Goal: Task Accomplishment & Management: Manage account settings

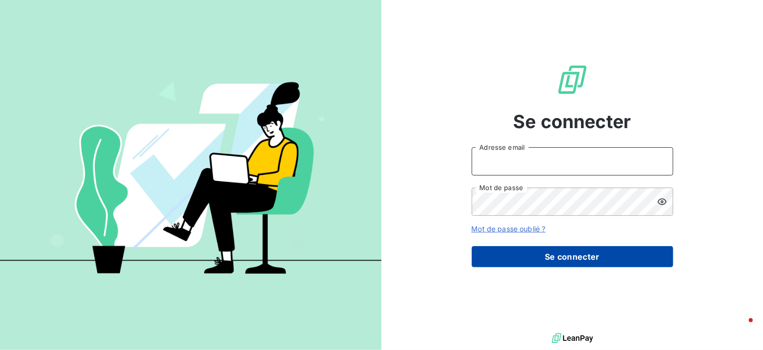
type input "[EMAIL_ADDRESS][DOMAIN_NAME]"
click at [580, 261] on button "Se connecter" at bounding box center [573, 256] width 202 height 21
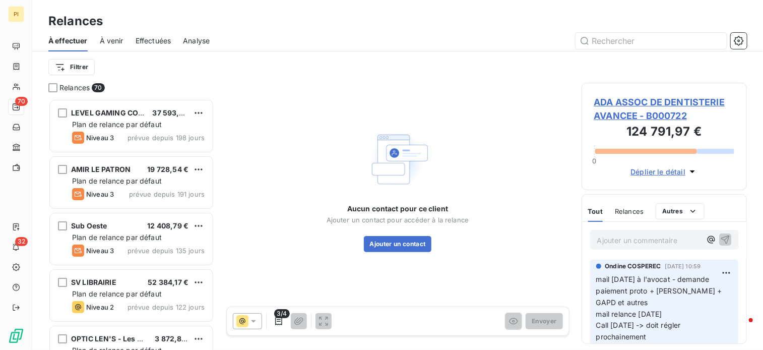
scroll to position [244, 158]
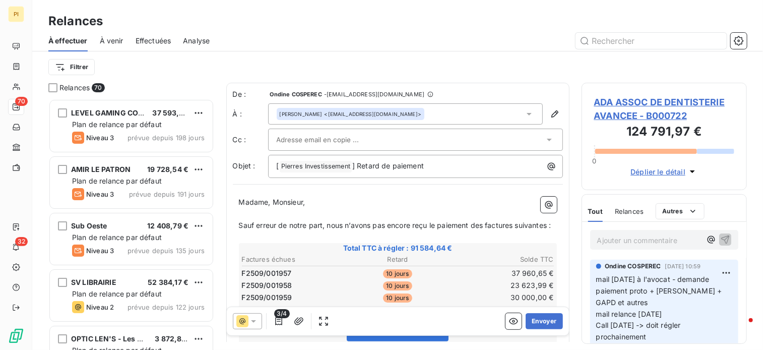
click at [365, 221] on span "Sauf erreur de notre part, nous n’avons pas encore reçu le paiement des facture…" at bounding box center [395, 225] width 313 height 9
